Goal: Information Seeking & Learning: Understand process/instructions

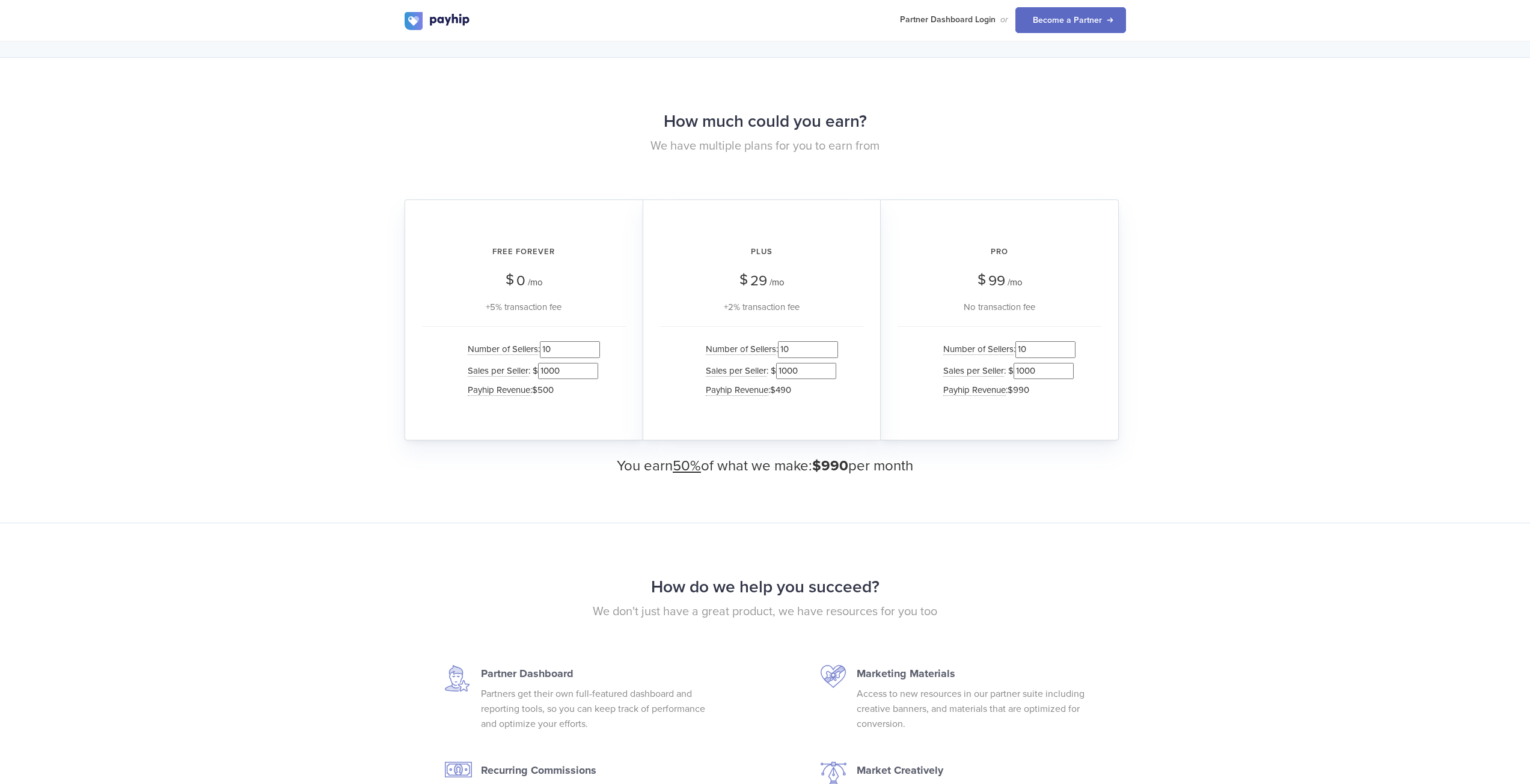
scroll to position [1081, 0]
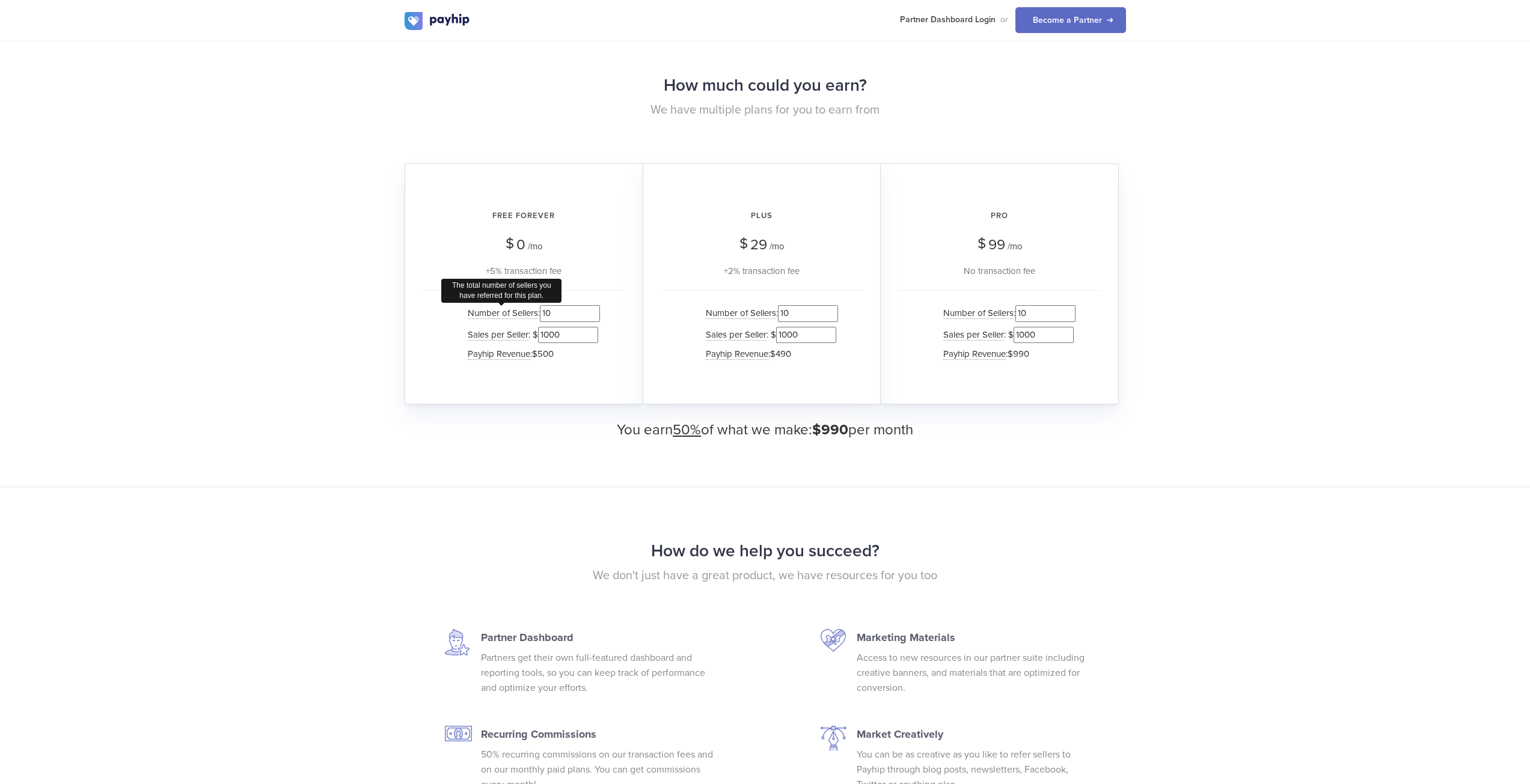
drag, startPoint x: 558, startPoint y: 314, endPoint x: 487, endPoint y: 313, distance: 71.0
click at [495, 314] on li "Number of Sellers The total number of sellers you have referred for this plan. …" at bounding box center [530, 313] width 138 height 21
type input "2"
drag, startPoint x: 568, startPoint y: 336, endPoint x: 540, endPoint y: 333, distance: 28.2
click at [540, 333] on input "1000" at bounding box center [568, 335] width 60 height 16
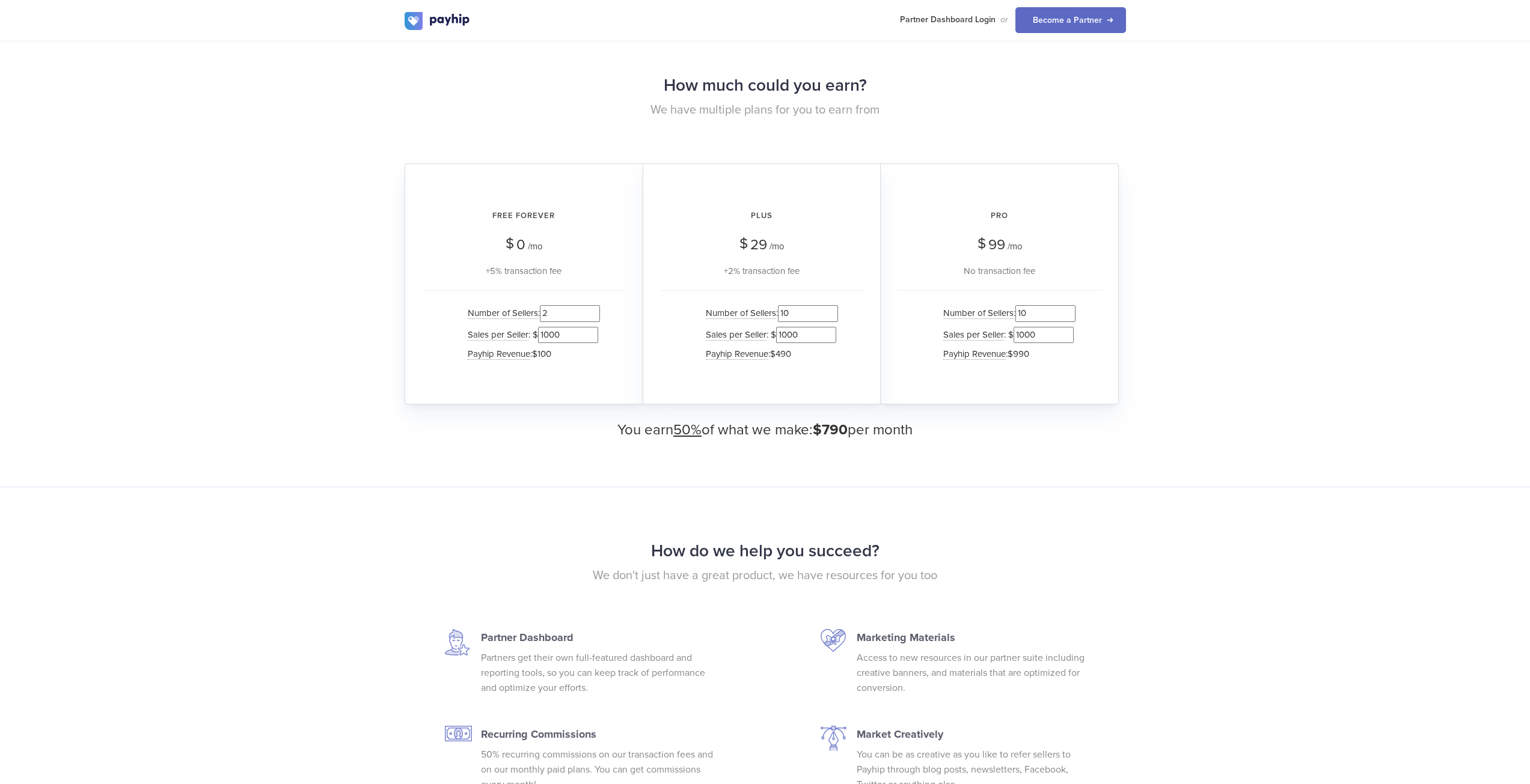
click at [540, 333] on input "1000" at bounding box center [568, 335] width 60 height 16
drag, startPoint x: 565, startPoint y: 336, endPoint x: 544, endPoint y: 337, distance: 21.0
click at [544, 337] on input "1000" at bounding box center [568, 335] width 60 height 16
type input "1"
click at [539, 386] on div "Free Forever $ 0 /mo +5% transaction fee Number of Sellers : 2 Sales per Seller…" at bounding box center [523, 284] width 238 height 241
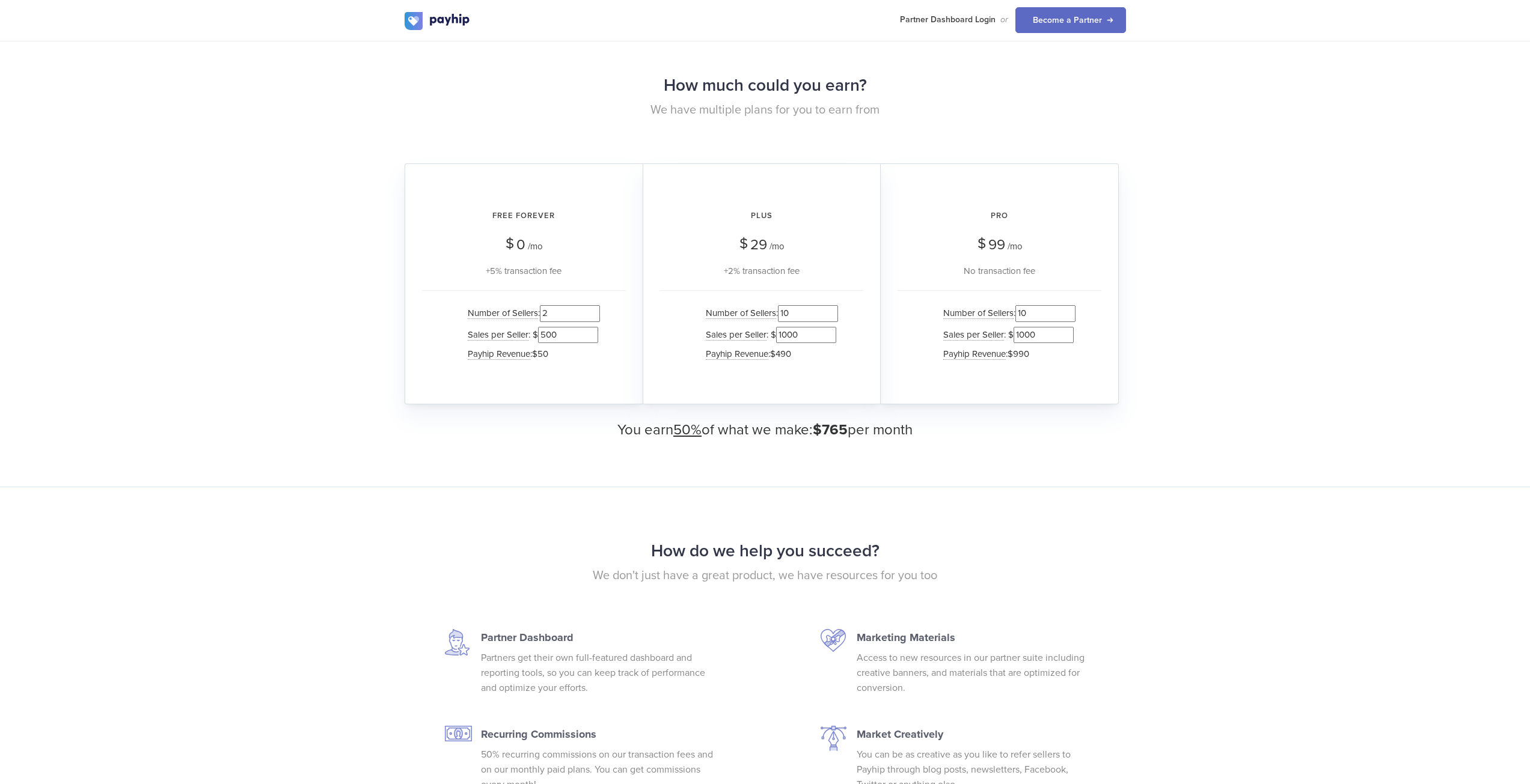
click at [566, 331] on input "500" at bounding box center [568, 335] width 60 height 16
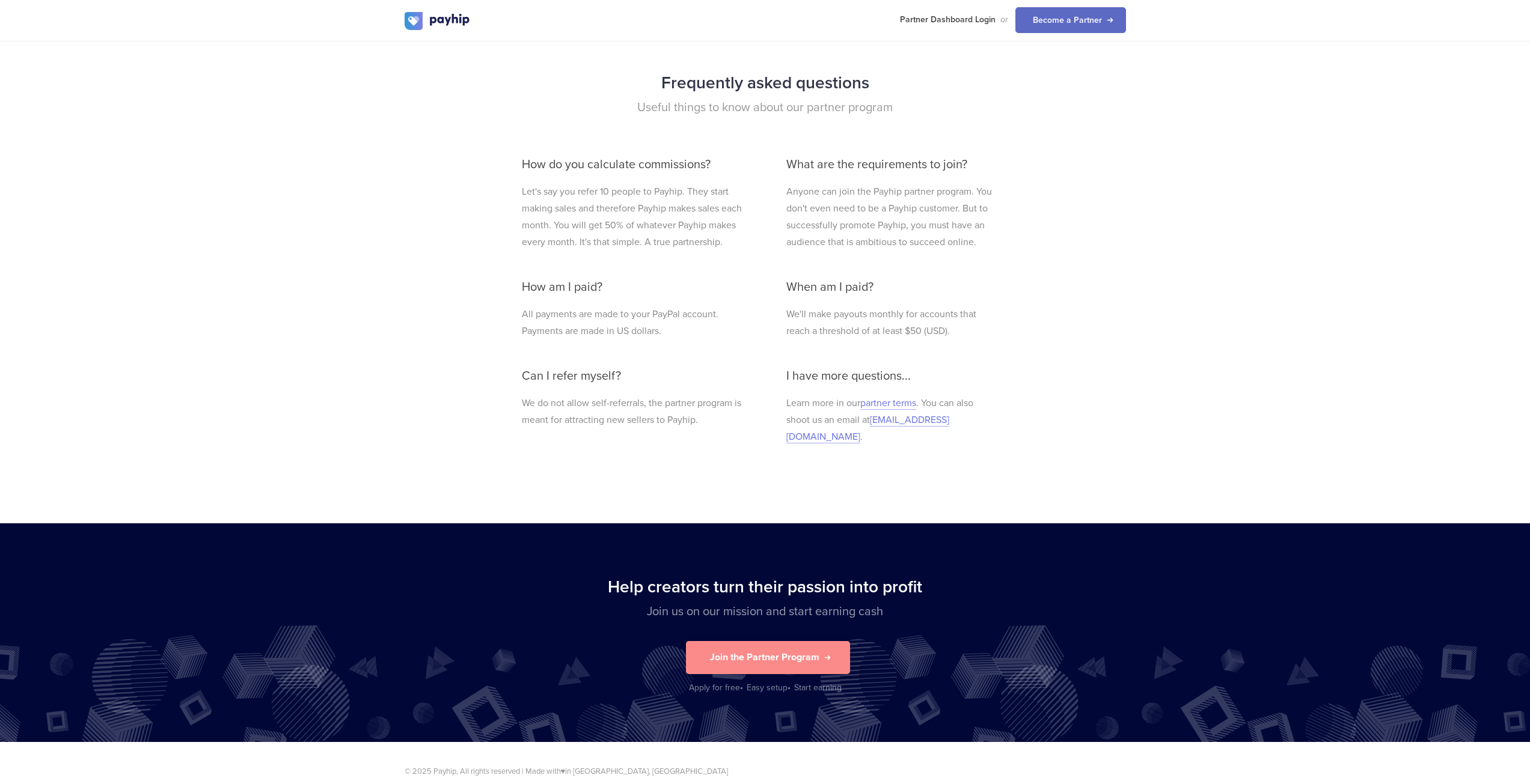
scroll to position [2408, 0]
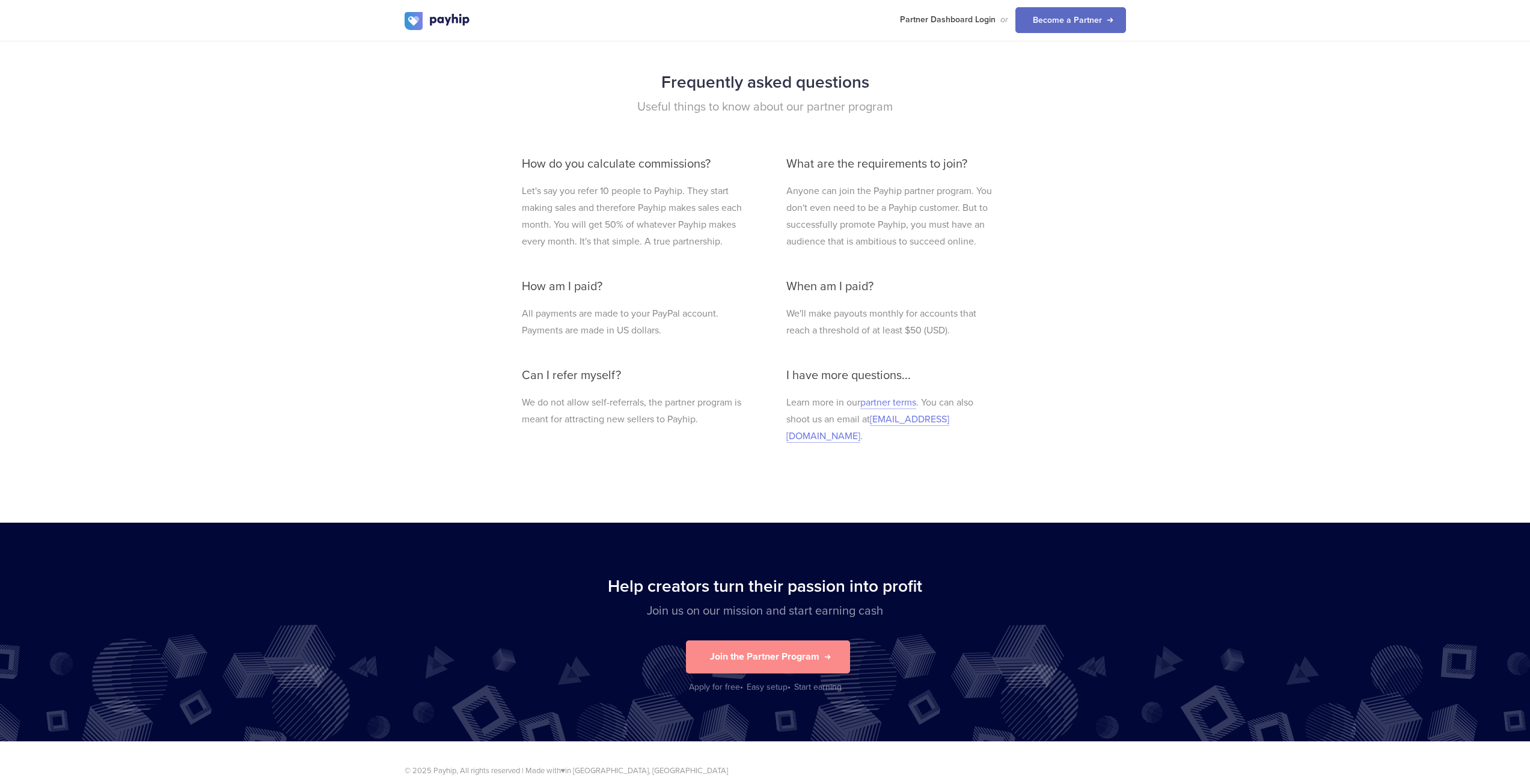
type input "50"
